Goal: Information Seeking & Learning: Learn about a topic

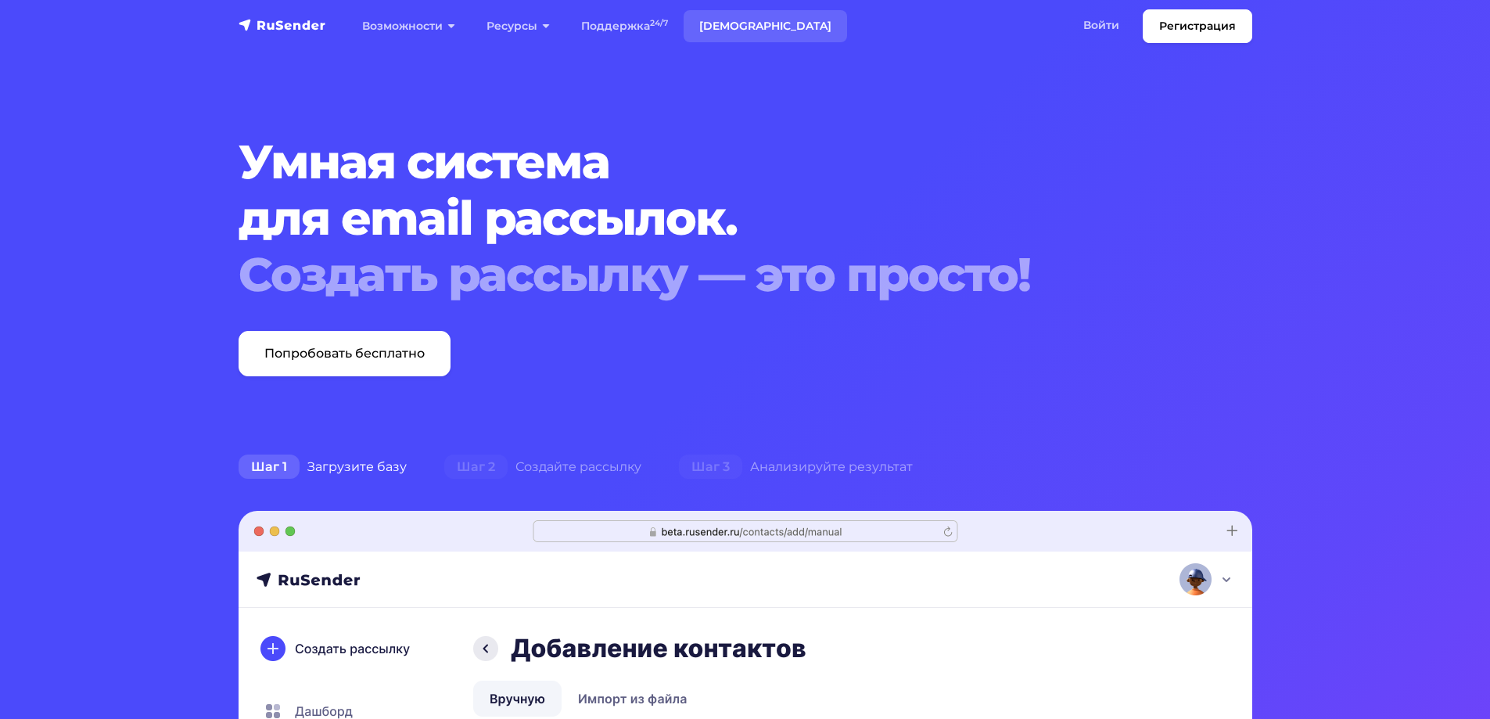
click at [733, 20] on link "[DEMOGRAPHIC_DATA]" at bounding box center [765, 26] width 163 height 32
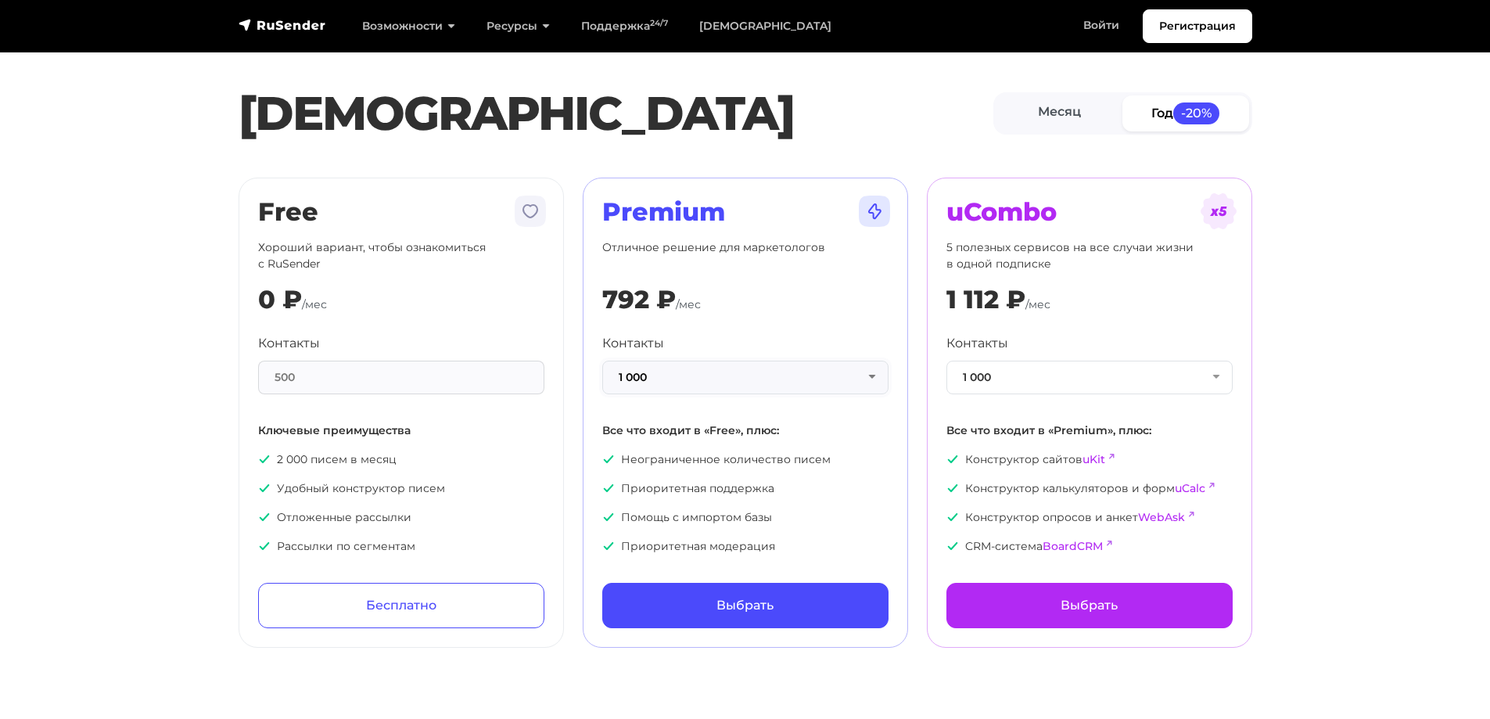
click at [673, 375] on button "1 000" at bounding box center [745, 378] width 286 height 34
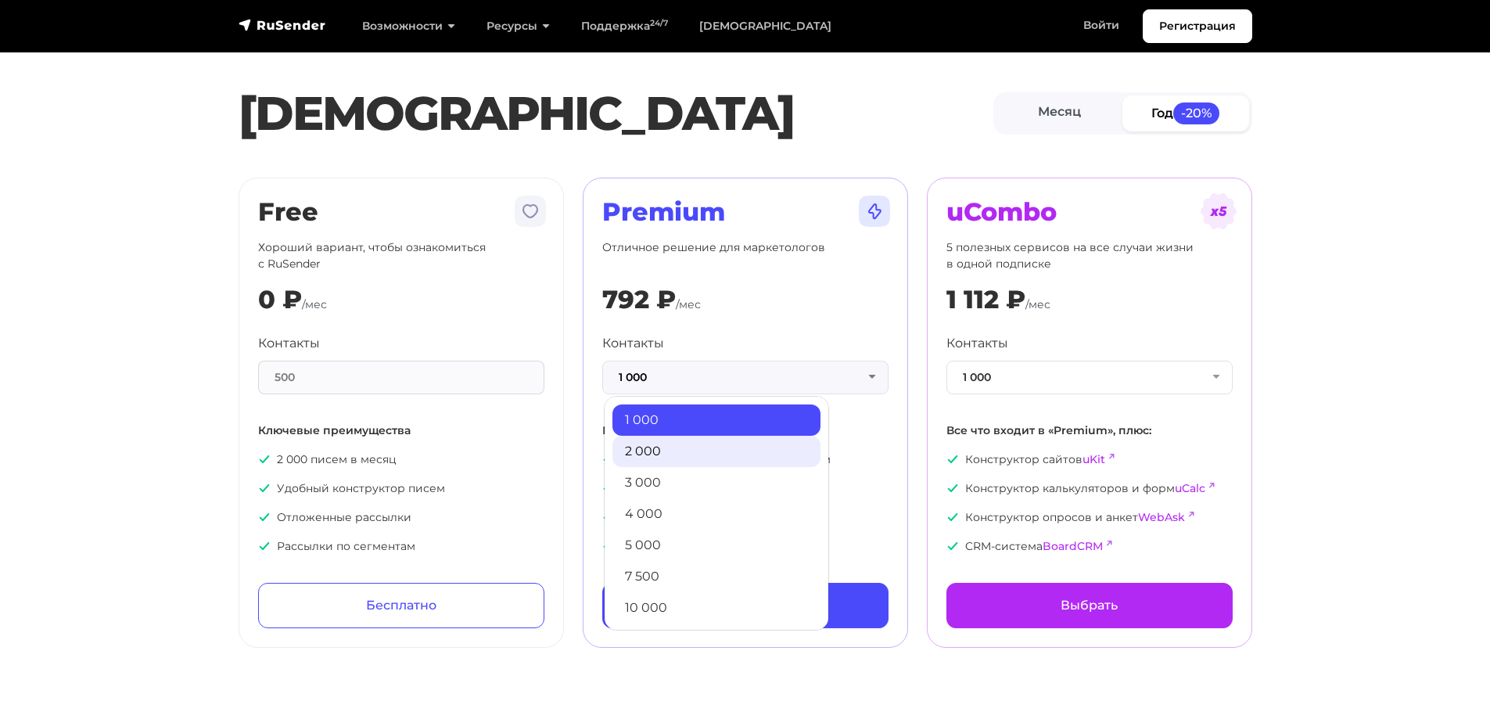
click at [665, 443] on link "2 000" at bounding box center [716, 451] width 208 height 31
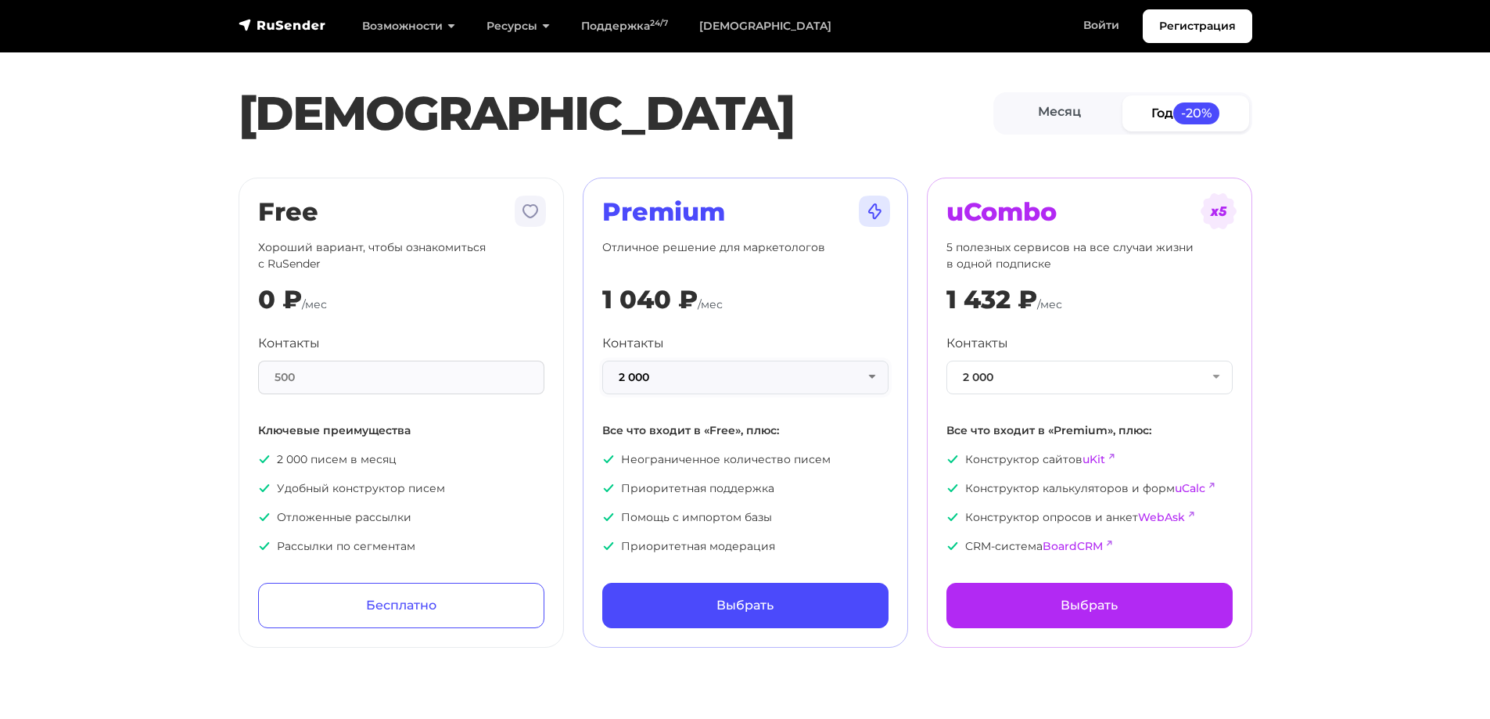
click at [697, 369] on button "2 000" at bounding box center [745, 378] width 286 height 34
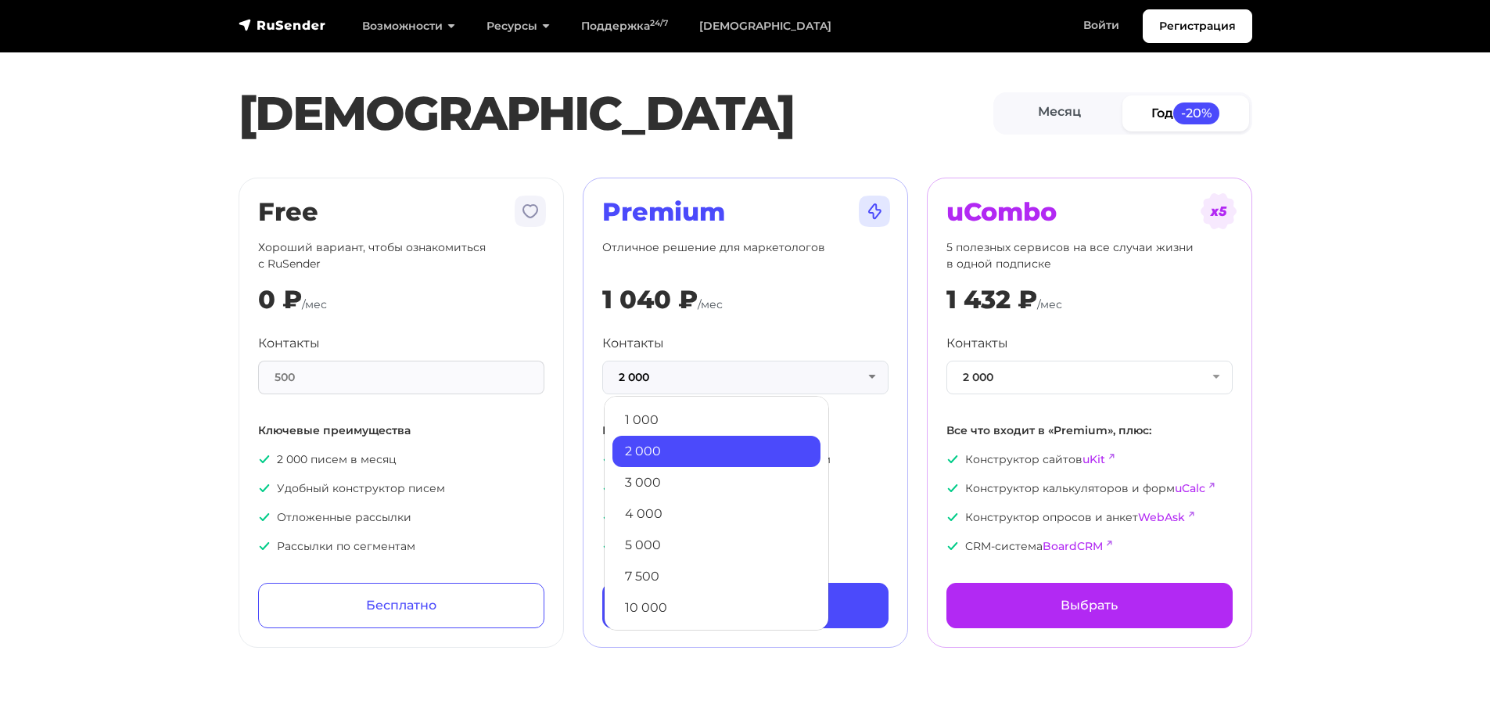
click at [138, 251] on section "Тарифы Месяц Год -20% Free Хороший вариант, чтобы ознакомиться с RuSender 0 ₽ /…" at bounding box center [745, 333] width 1490 height 629
